Goal: Obtain resource: Obtain resource

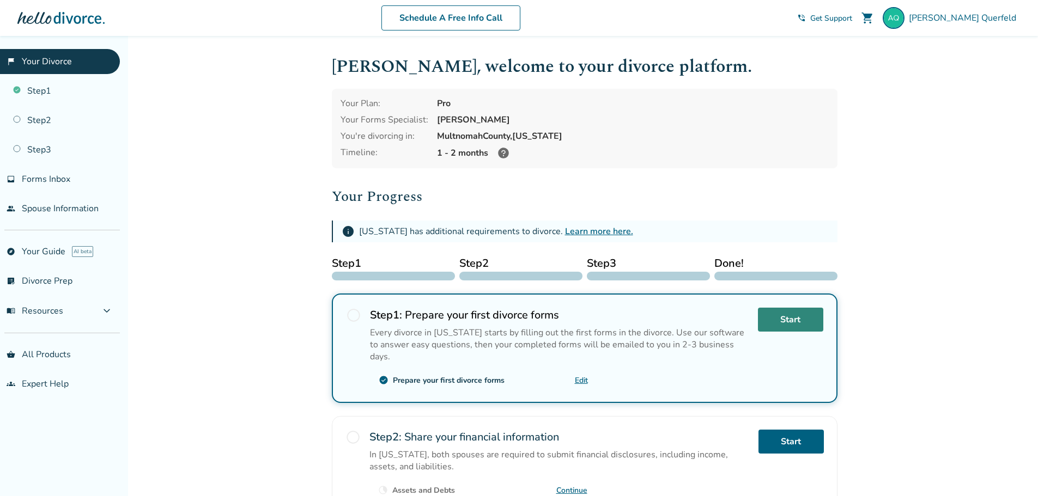
click at [792, 323] on link "Start" at bounding box center [790, 320] width 65 height 24
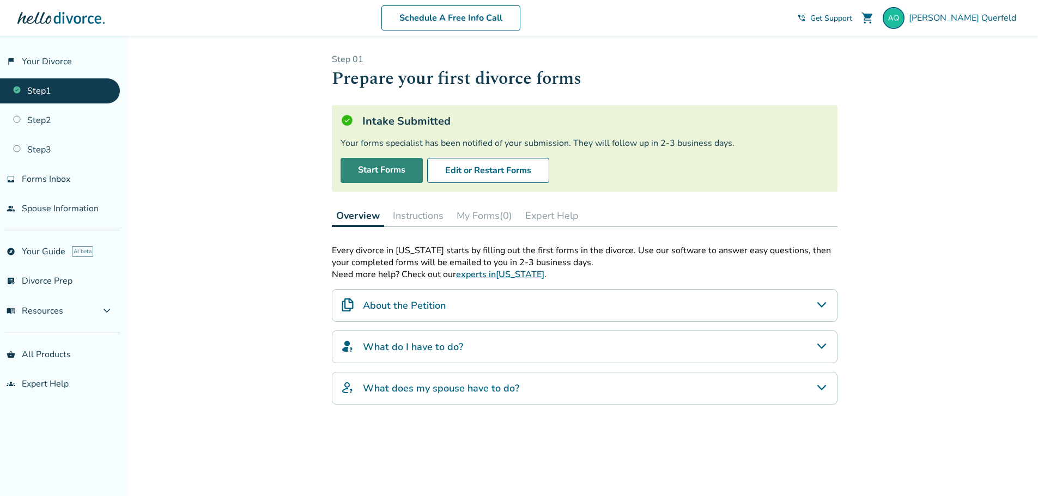
click at [377, 177] on link "Start Forms" at bounding box center [382, 170] width 82 height 25
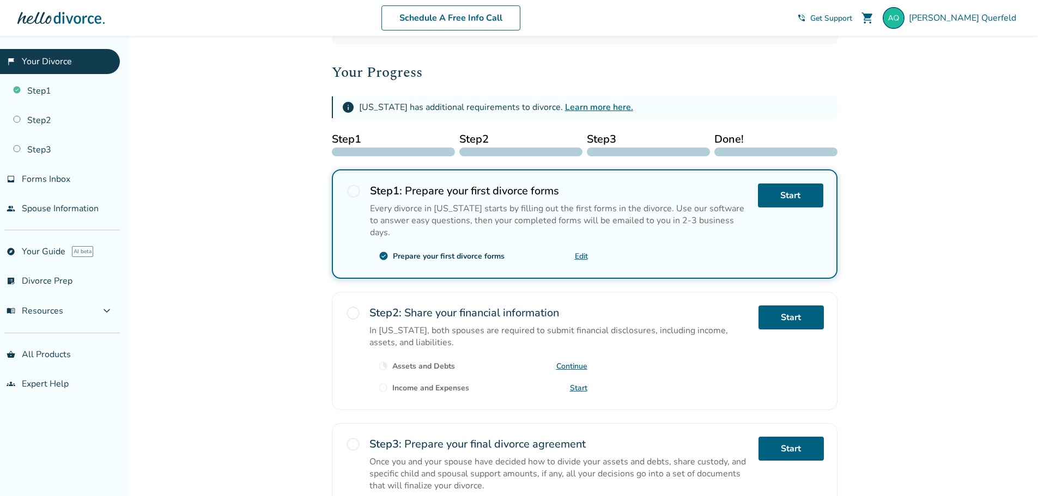
scroll to position [126, 0]
click at [779, 304] on link "Start" at bounding box center [790, 316] width 65 height 24
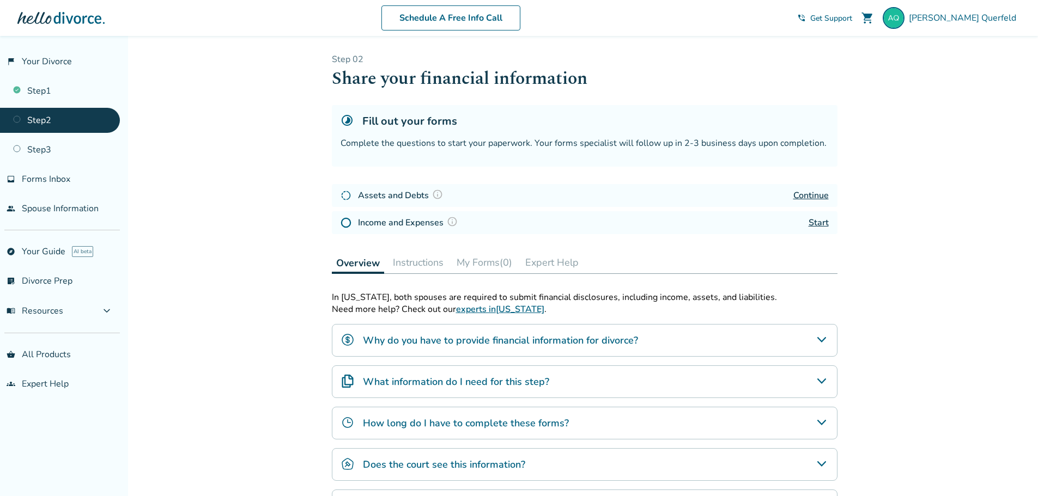
click at [812, 193] on link "Continue" at bounding box center [810, 196] width 35 height 12
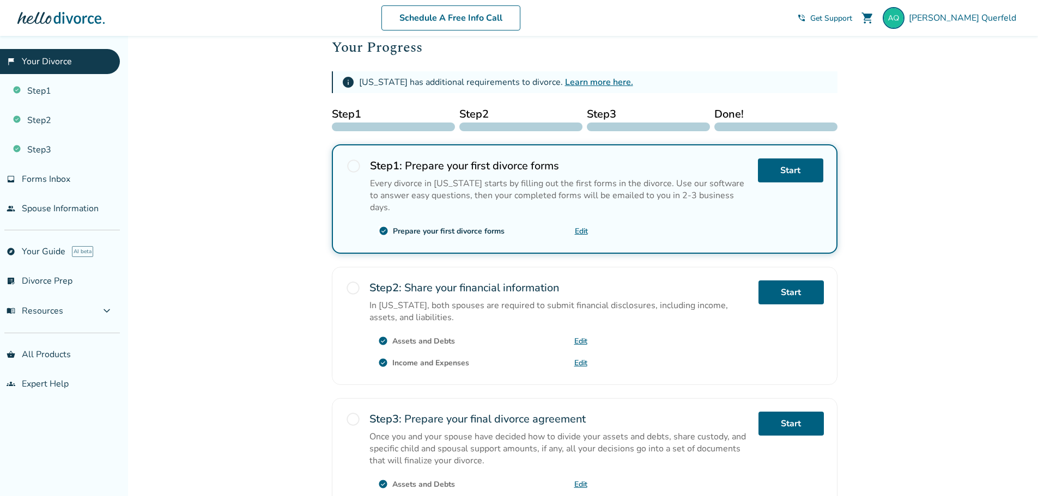
scroll to position [241, 0]
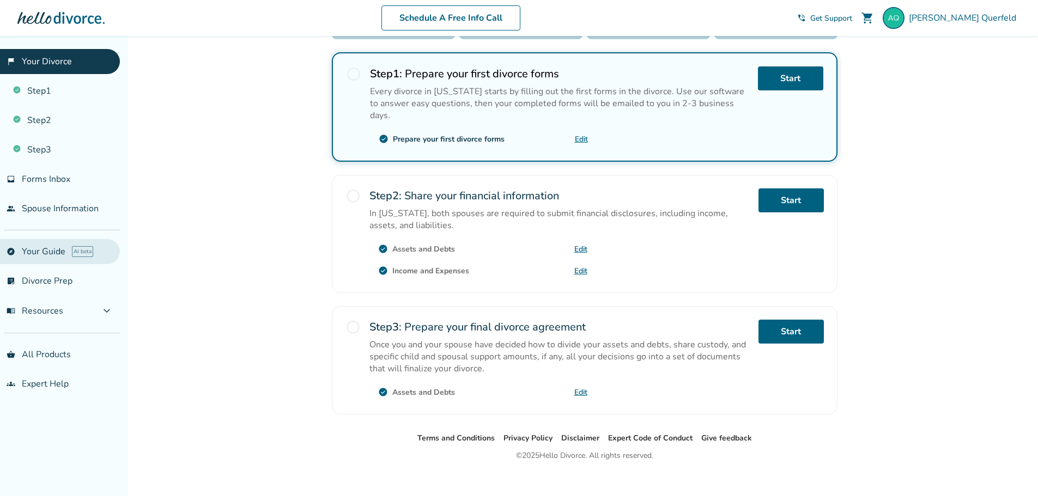
click at [27, 251] on link "explore Your Guide AI beta" at bounding box center [60, 251] width 120 height 25
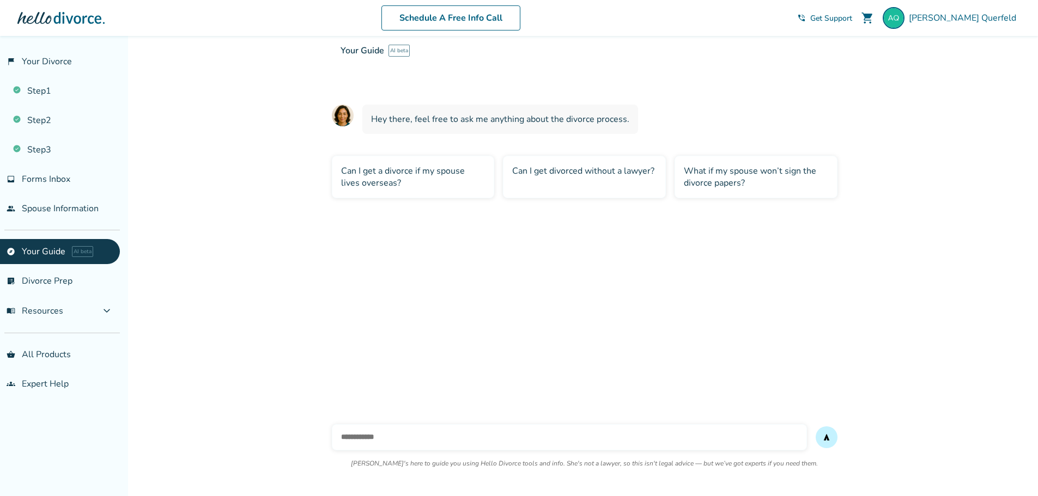
click at [721, 177] on div "What if my spouse won’t sign the divorce papers?" at bounding box center [756, 177] width 163 height 43
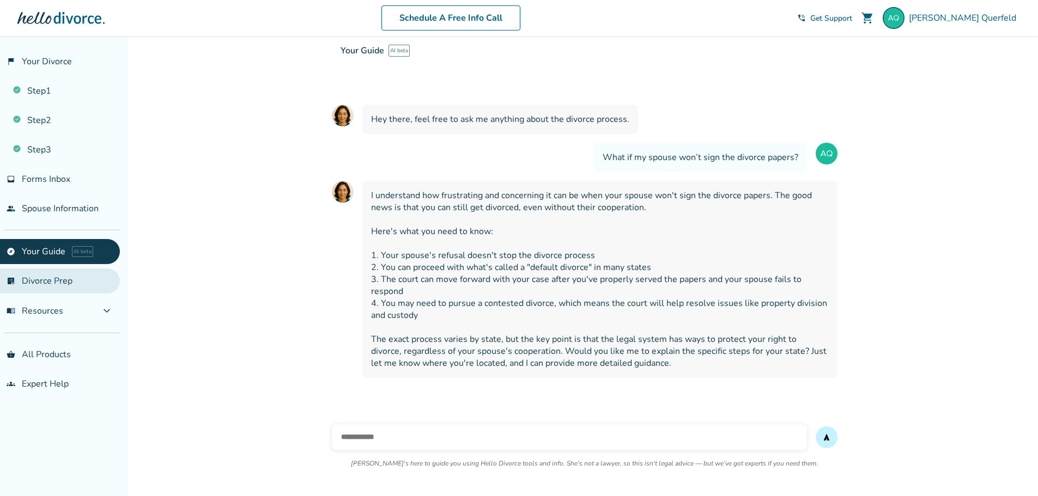
click at [53, 277] on link "list_alt_check Divorce Prep" at bounding box center [60, 281] width 120 height 25
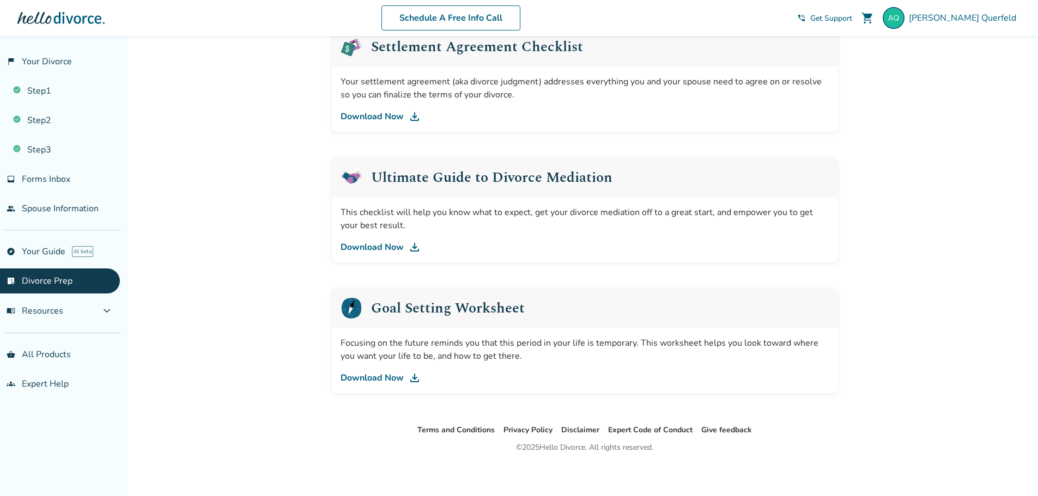
scroll to position [591, 0]
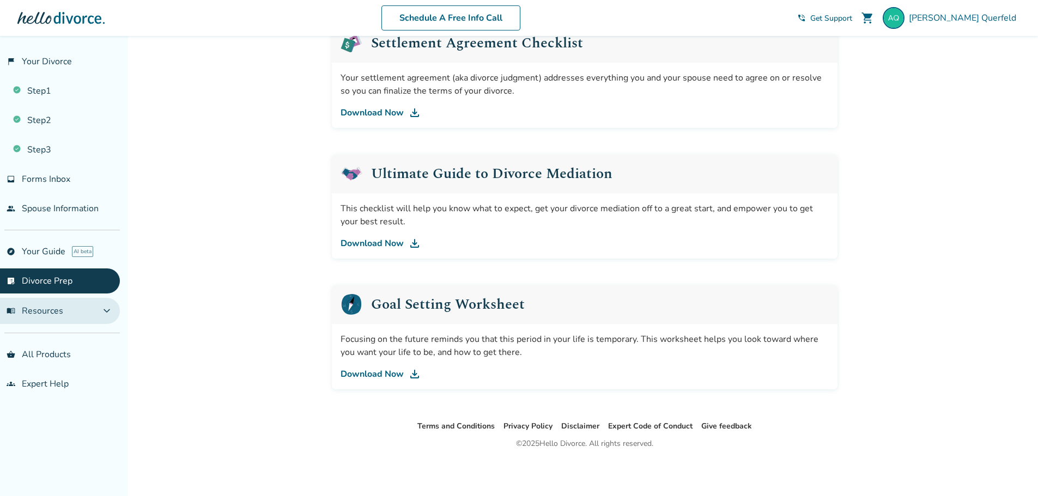
click at [54, 314] on span "menu_book Resources" at bounding box center [35, 311] width 57 height 12
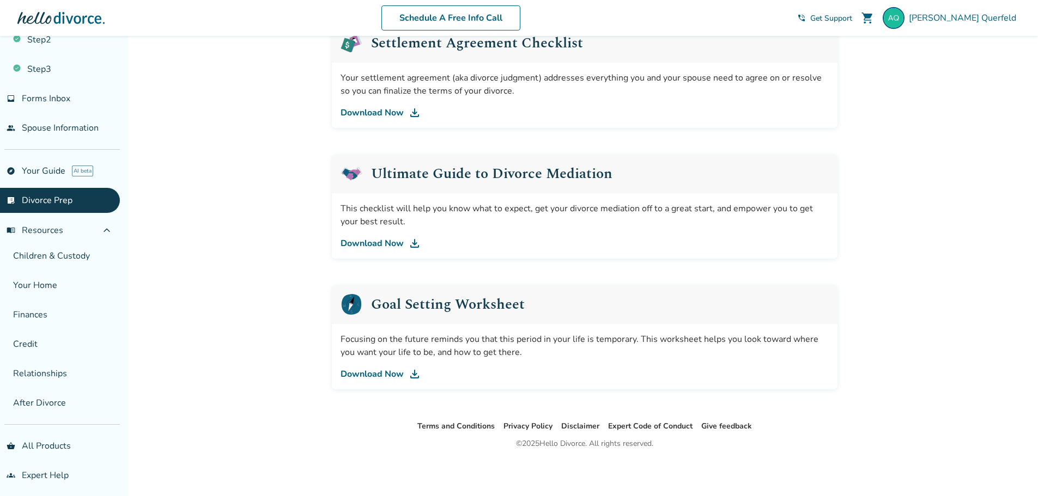
scroll to position [86, 0]
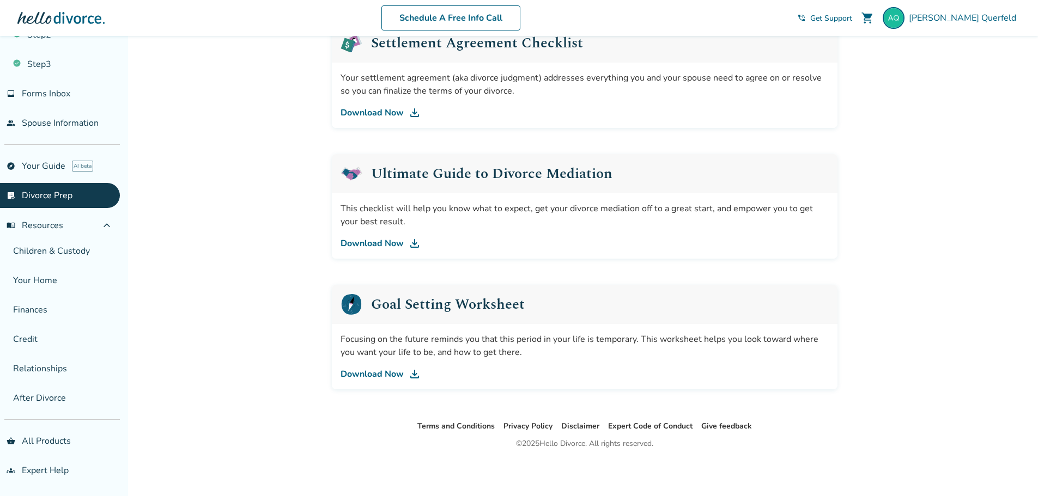
click at [465, 307] on h2 "Goal Setting Worksheet" at bounding box center [448, 305] width 154 height 14
click at [380, 377] on link "Download Now" at bounding box center [585, 374] width 488 height 13
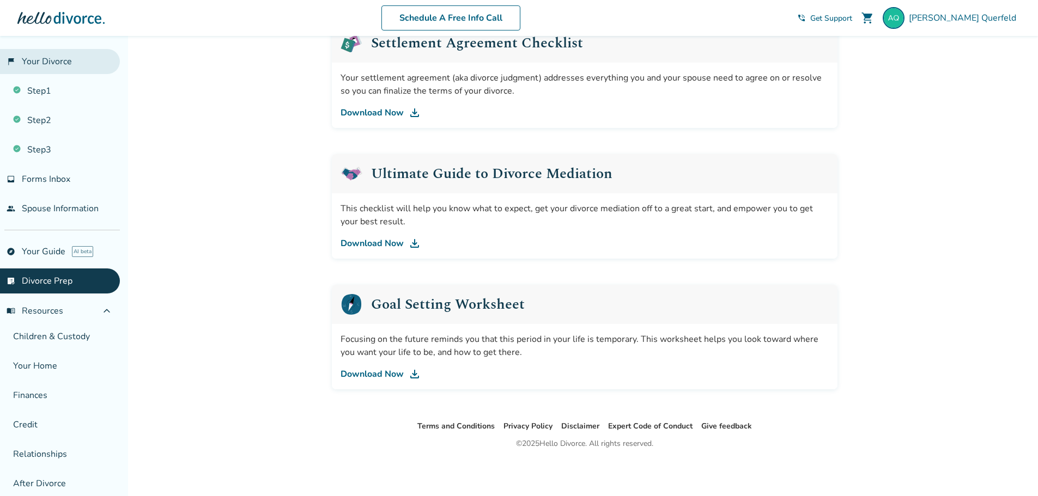
click at [33, 65] on link "flag_2 Your Divorce" at bounding box center [60, 61] width 120 height 25
